Goal: Navigation & Orientation: Find specific page/section

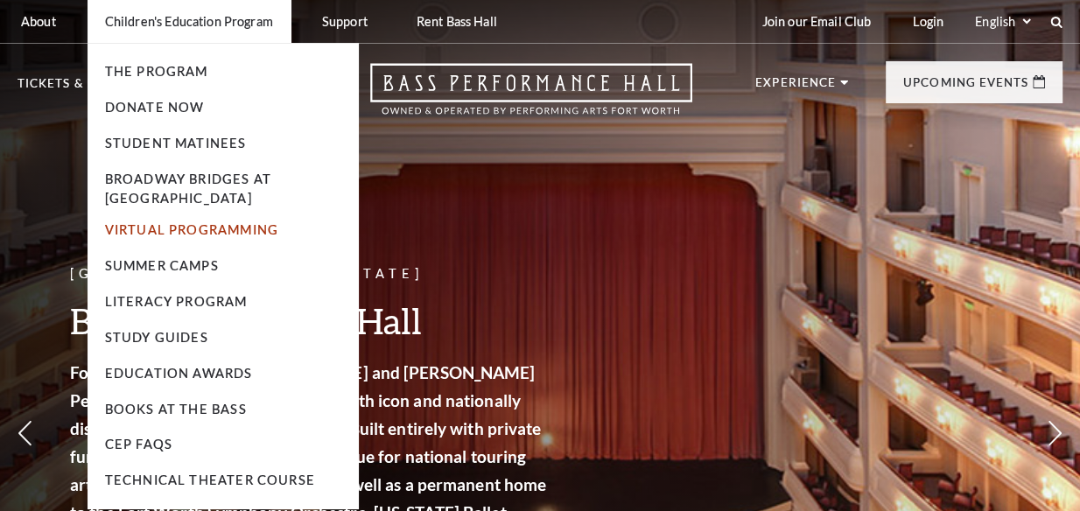
click at [171, 228] on link "Virtual Programming" at bounding box center [191, 229] width 173 height 15
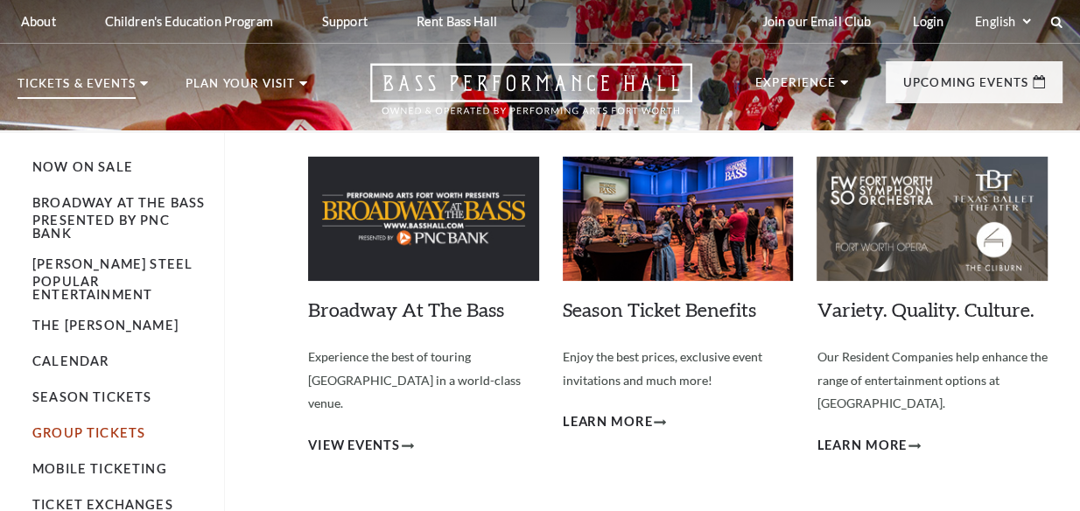
click at [79, 425] on link "Group Tickets" at bounding box center [88, 432] width 113 height 15
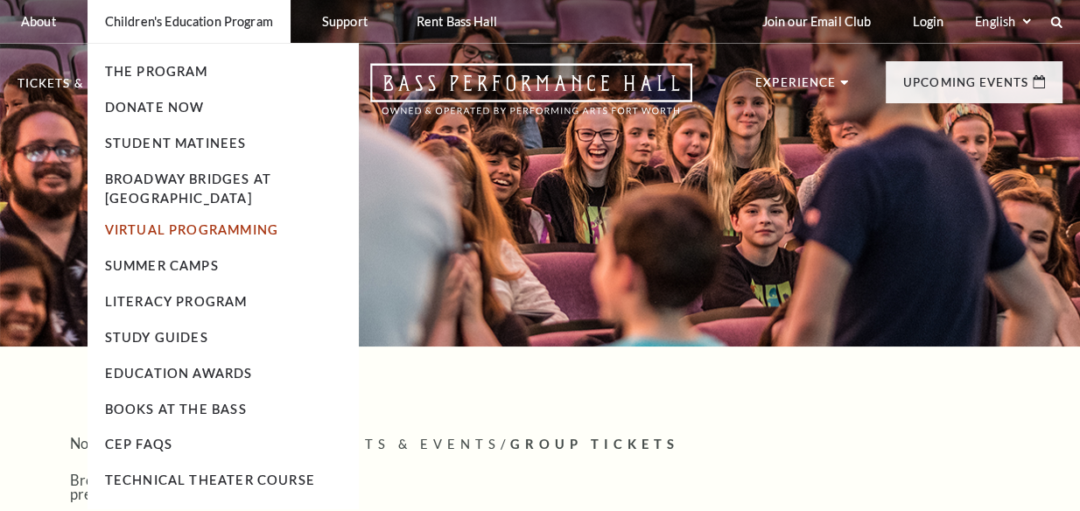
click at [214, 231] on link "Virtual Programming" at bounding box center [191, 229] width 173 height 15
